Goal: Task Accomplishment & Management: Use online tool/utility

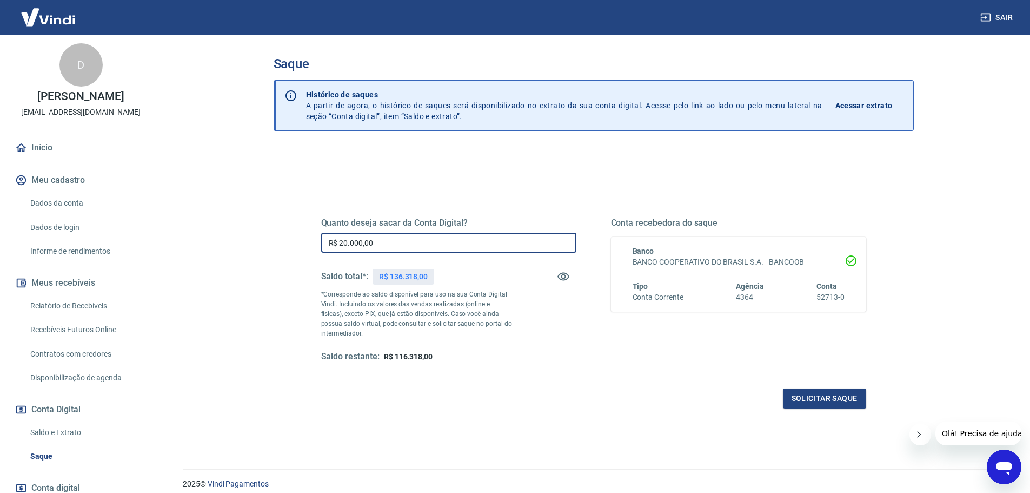
click at [298, 237] on div "Quanto deseja sacar da Conta Digital? R$ 20.000,00 ​ Saldo total*: R$ 136.318,0…" at bounding box center [593, 295] width 597 height 251
type input "R$ 0,00"
